Goal: Information Seeking & Learning: Learn about a topic

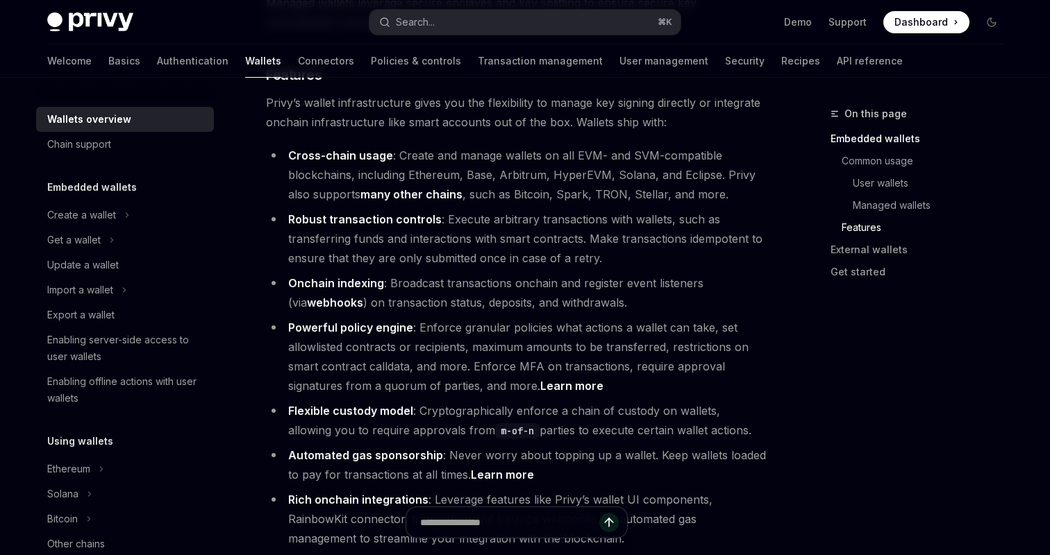
scroll to position [1629, 0]
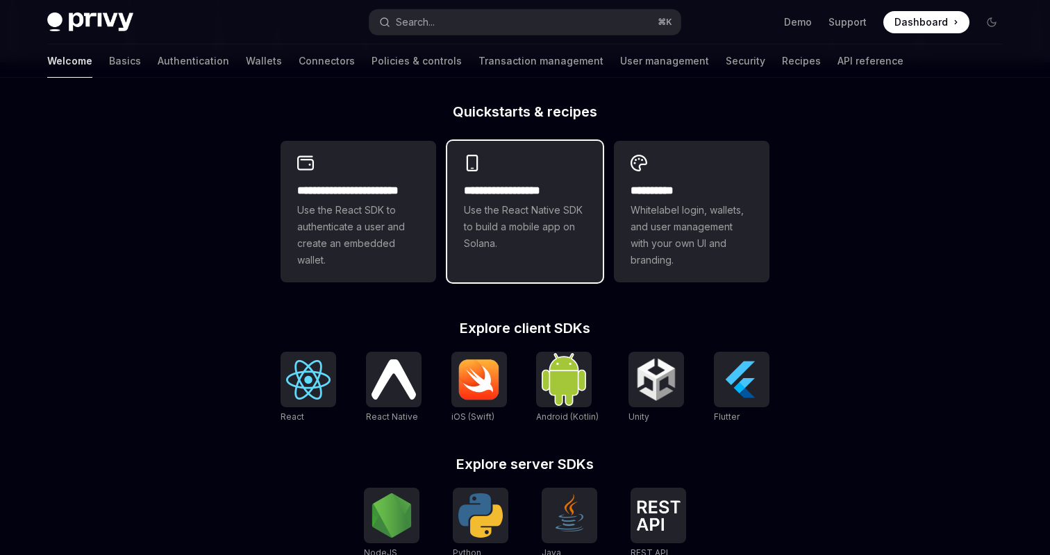
scroll to position [335, 0]
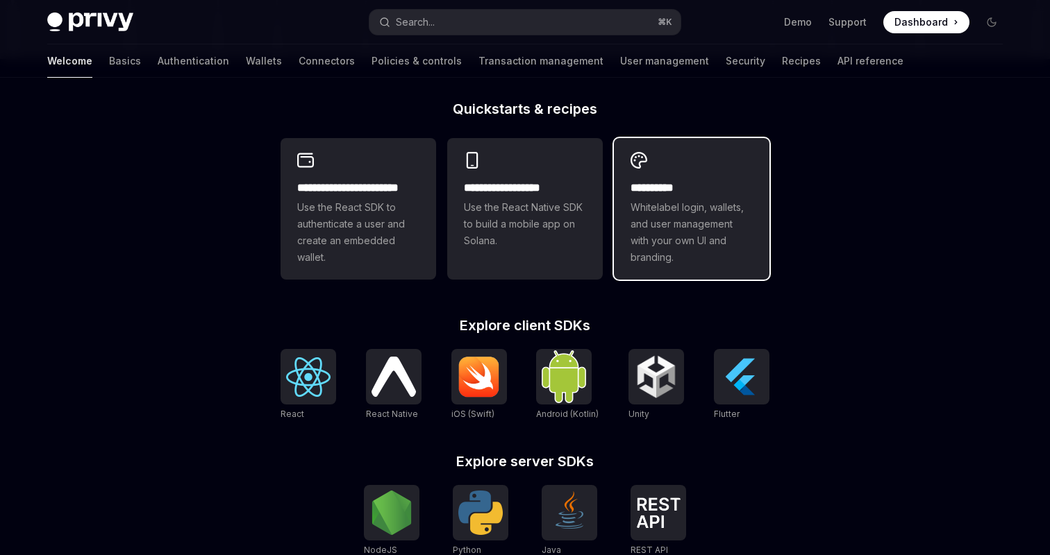
click at [708, 242] on span "Whitelabel login, wallets, and user management with your own UI and branding." at bounding box center [691, 232] width 122 height 67
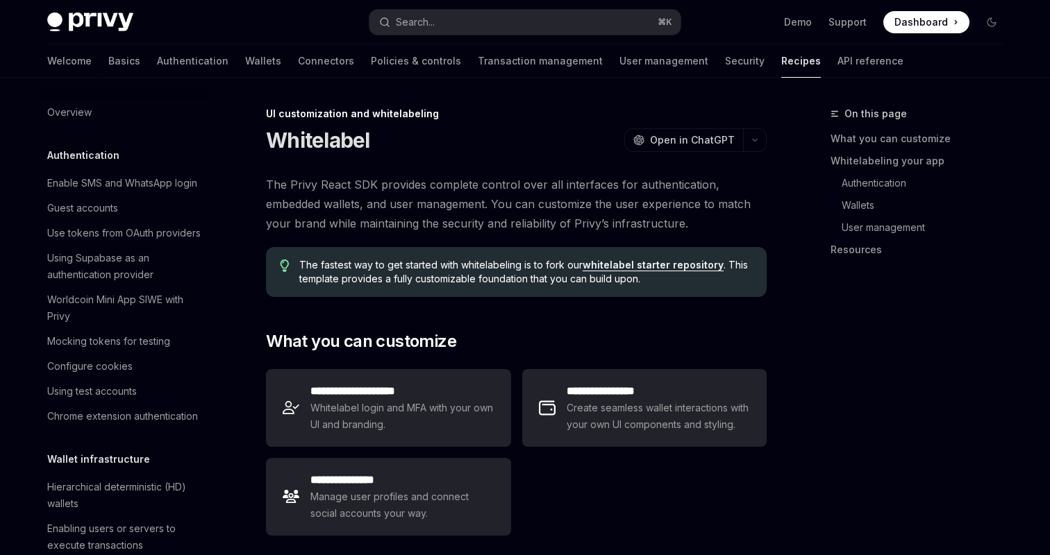
scroll to position [567, 0]
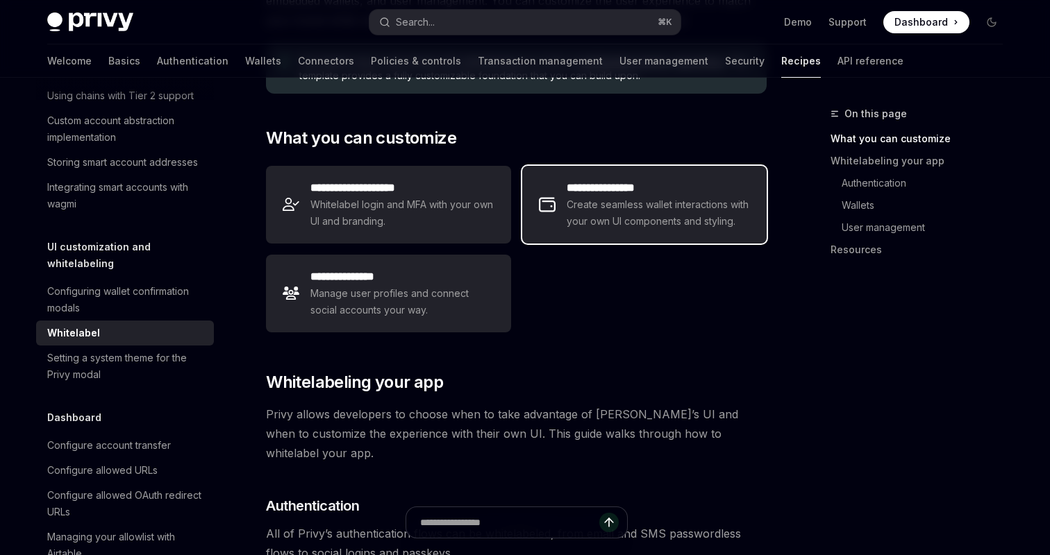
click at [603, 212] on span "Create seamless wallet interactions with your own UI components and styling." at bounding box center [658, 212] width 183 height 33
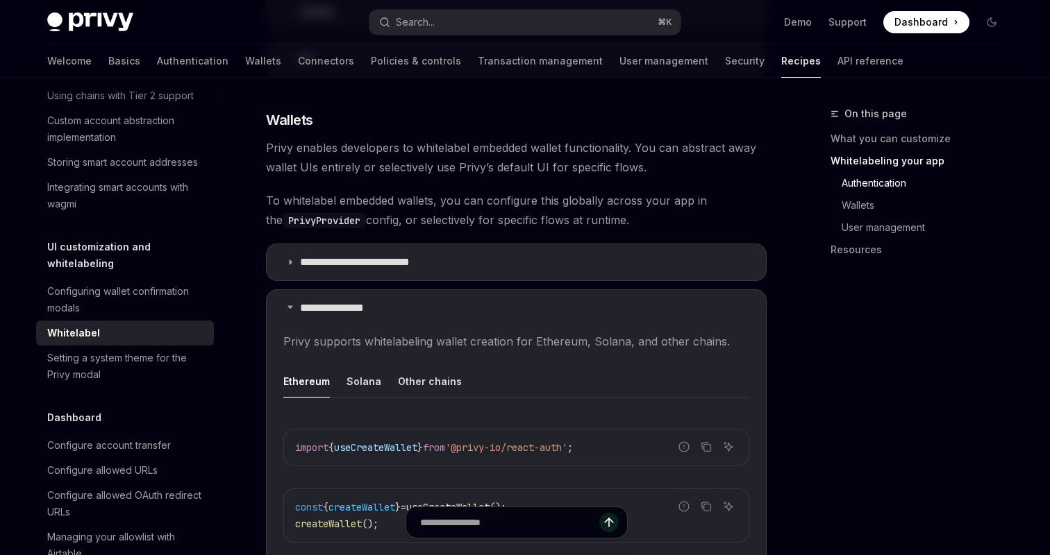
scroll to position [1214, 0]
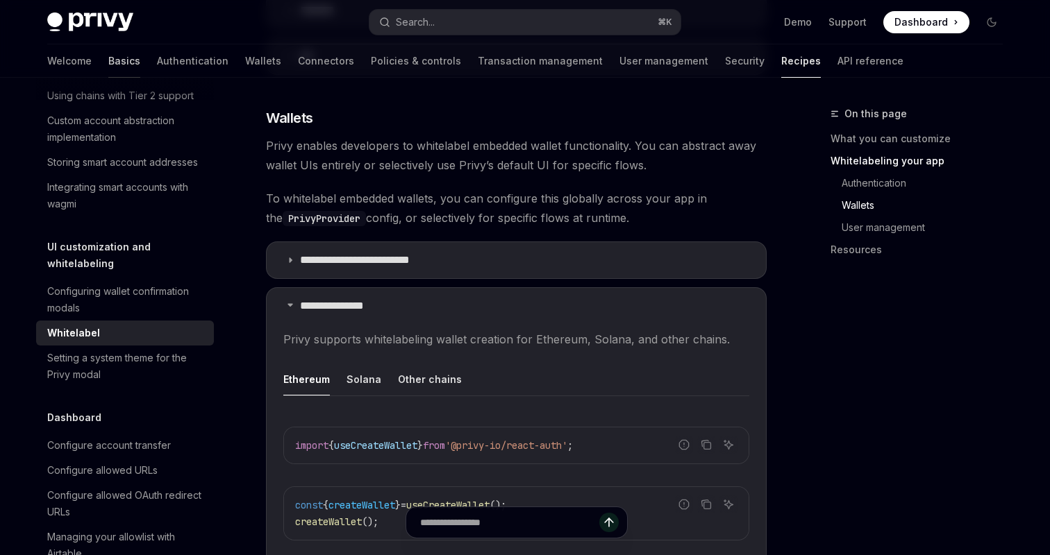
click at [108, 53] on link "Basics" at bounding box center [124, 60] width 32 height 33
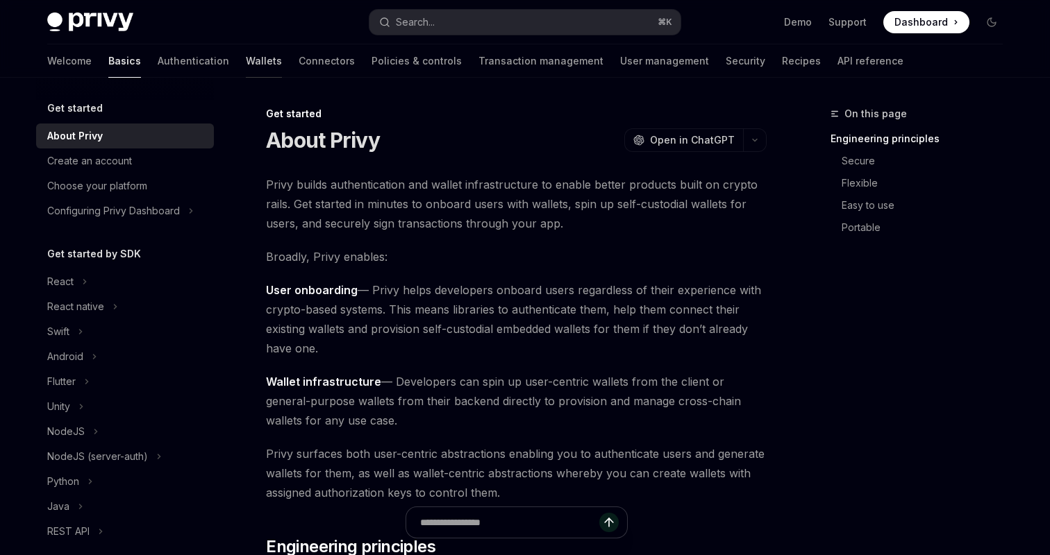
click at [246, 65] on link "Wallets" at bounding box center [264, 60] width 36 height 33
type textarea "*"
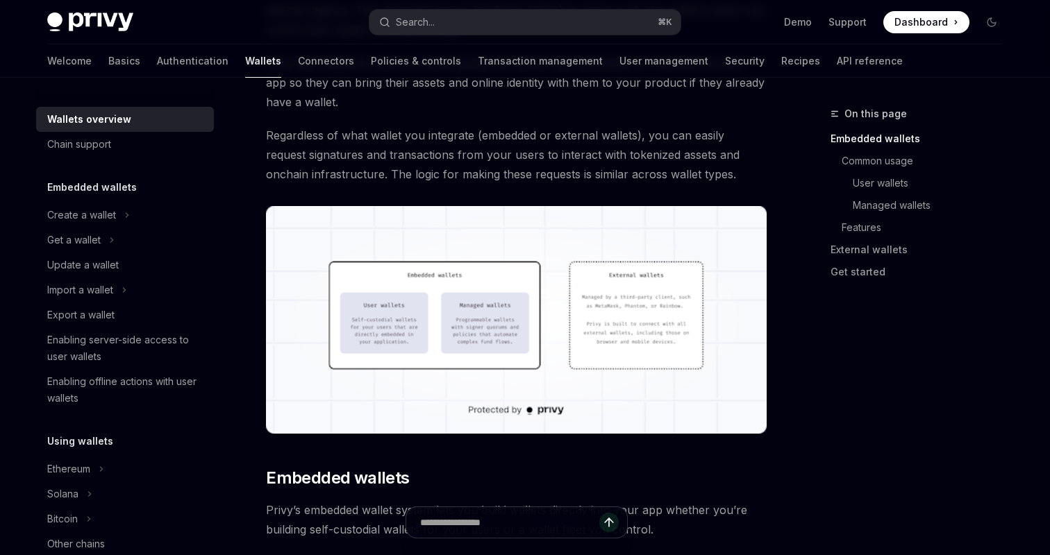
scroll to position [283, 0]
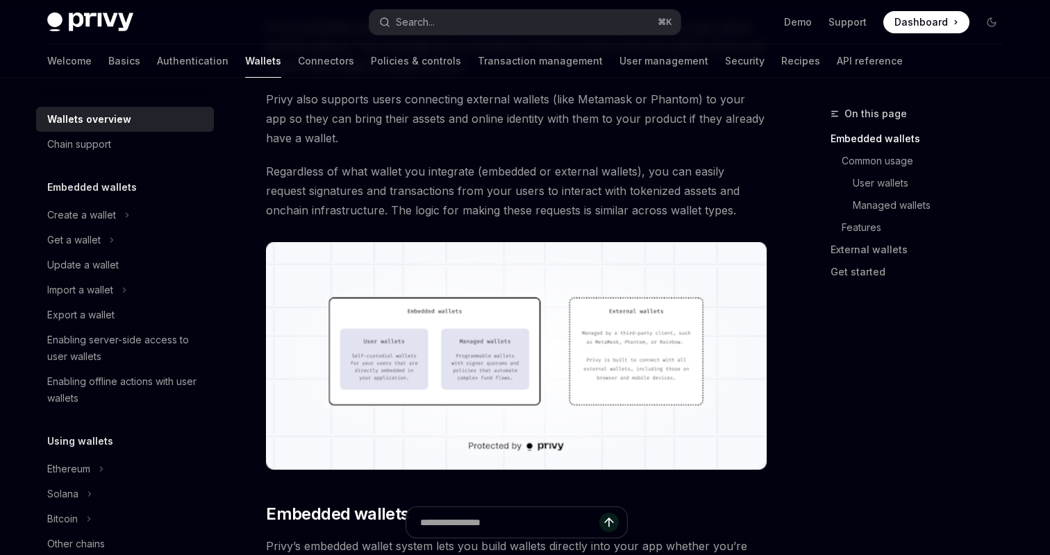
click at [539, 301] on img at bounding box center [516, 356] width 501 height 228
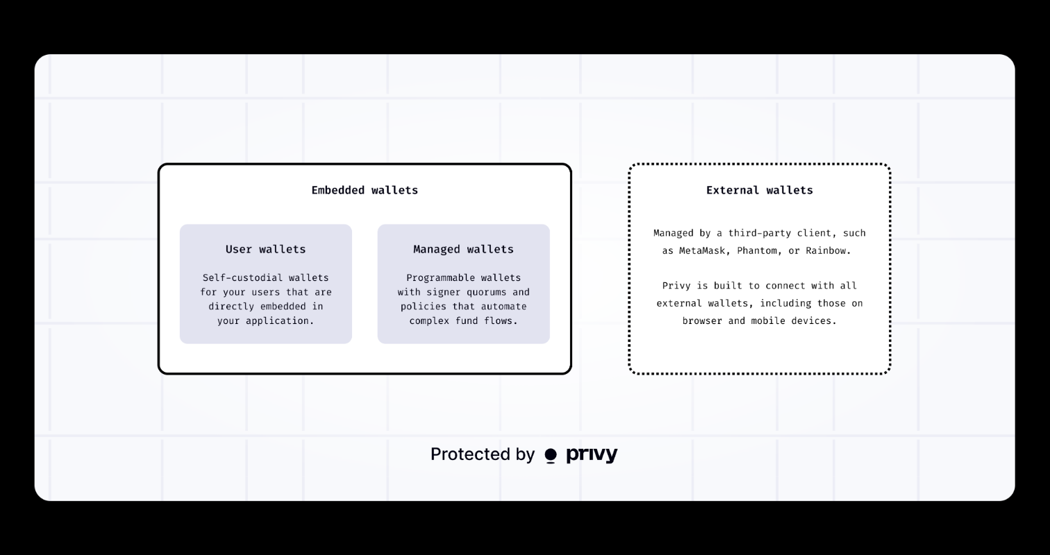
click at [539, 301] on img at bounding box center [525, 277] width 980 height 447
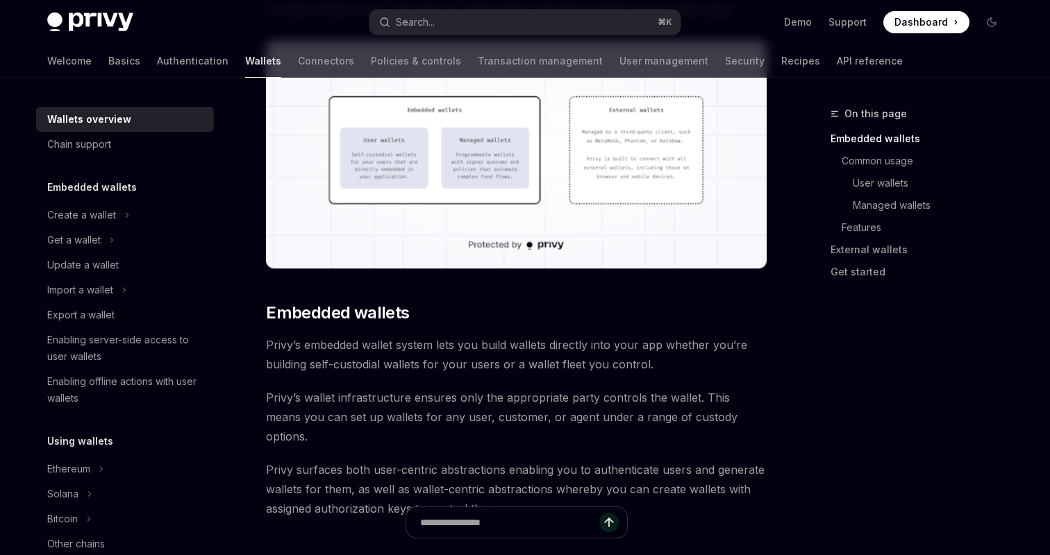
scroll to position [514, 0]
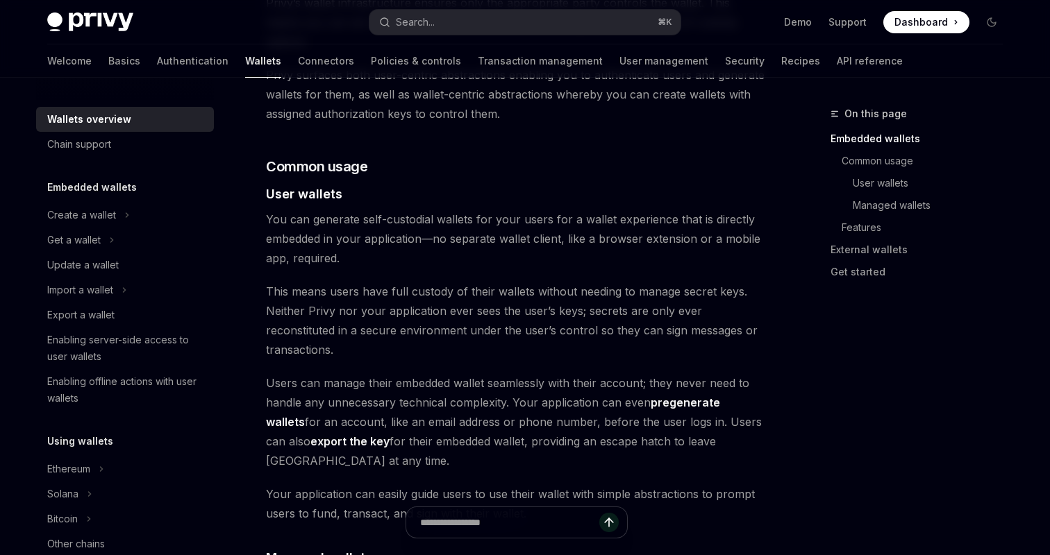
scroll to position [880, 0]
drag, startPoint x: 552, startPoint y: 190, endPoint x: 495, endPoint y: 455, distance: 272.0
click at [495, 455] on div "Privy builds wallet infrastructure that empowers users and applications to tran…" at bounding box center [516, 525] width 501 height 2461
click at [495, 483] on span "Your application can easily guide users to use their wallet with simple abstrac…" at bounding box center [516, 502] width 501 height 39
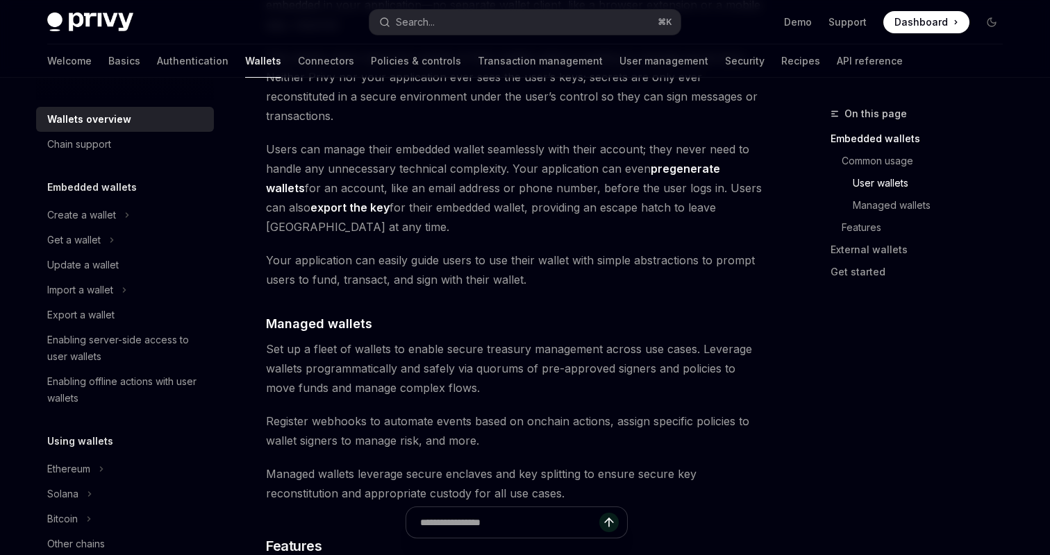
scroll to position [1114, 0]
drag, startPoint x: 579, startPoint y: 444, endPoint x: 589, endPoint y: 237, distance: 206.4
click at [589, 237] on div "Privy builds wallet infrastructure that empowers users and applications to tran…" at bounding box center [516, 291] width 501 height 2461
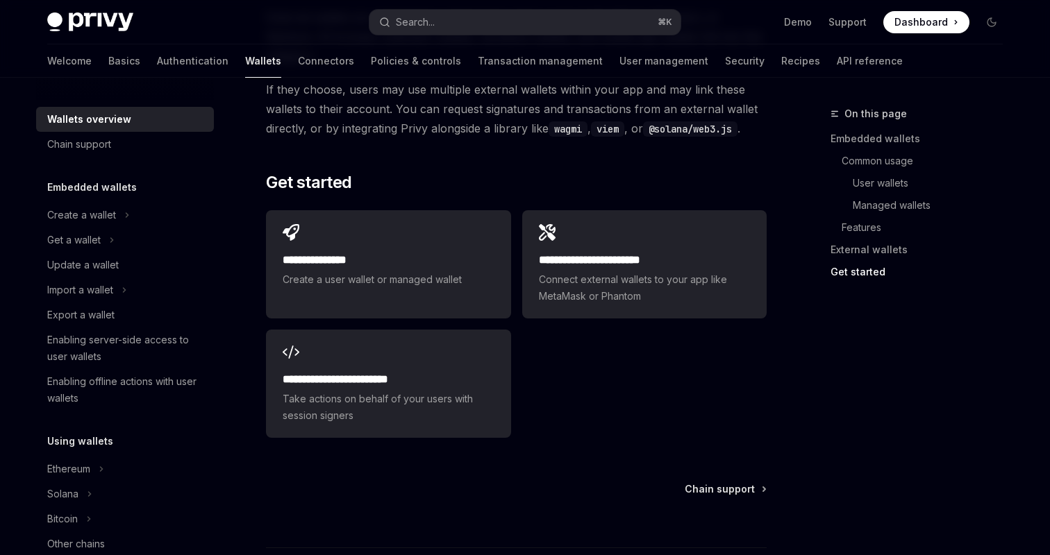
scroll to position [2195, 0]
